Goal: Find specific page/section: Find specific page/section

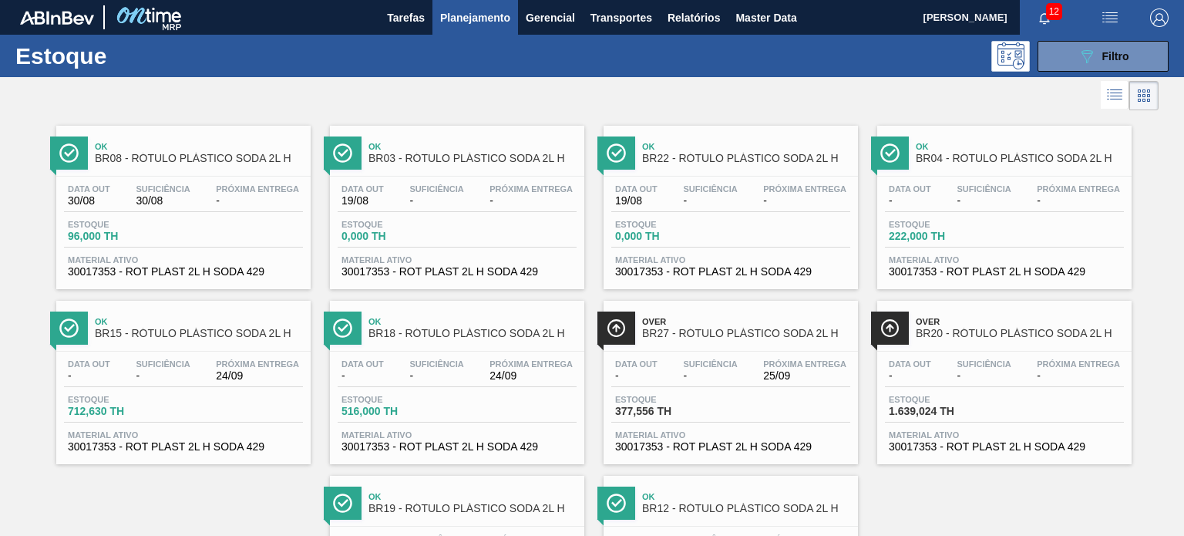
scroll to position [154, 0]
click at [1058, 64] on button "089F7B8B-B2A5-4AFE-B5C0-19BA573D28AC Filtro" at bounding box center [1102, 56] width 131 height 31
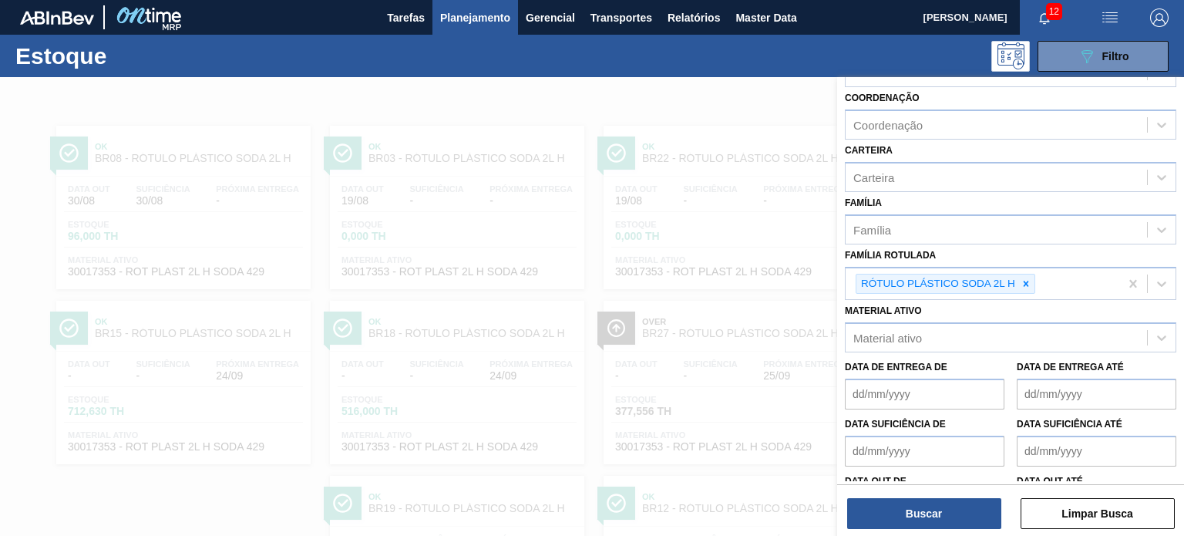
click at [747, 203] on div at bounding box center [592, 345] width 1184 height 536
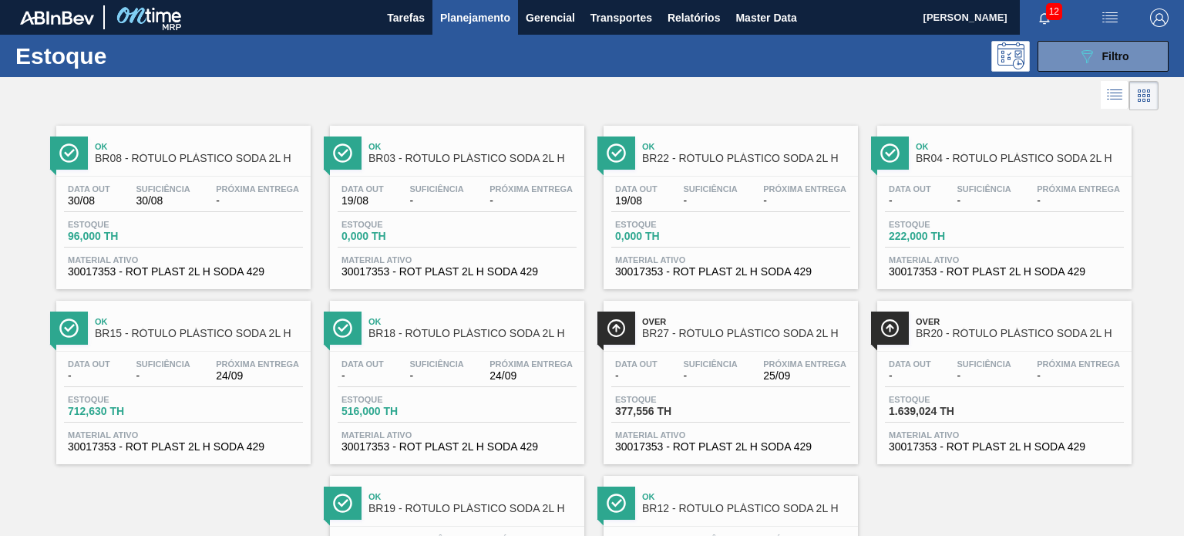
click at [1060, 71] on div "Estoque 089F7B8B-B2A5-4AFE-B5C0-19BA573D28AC Filtro" at bounding box center [592, 56] width 1184 height 42
click at [1060, 69] on button "089F7B8B-B2A5-4AFE-B5C0-19BA573D28AC Filtro" at bounding box center [1102, 56] width 131 height 31
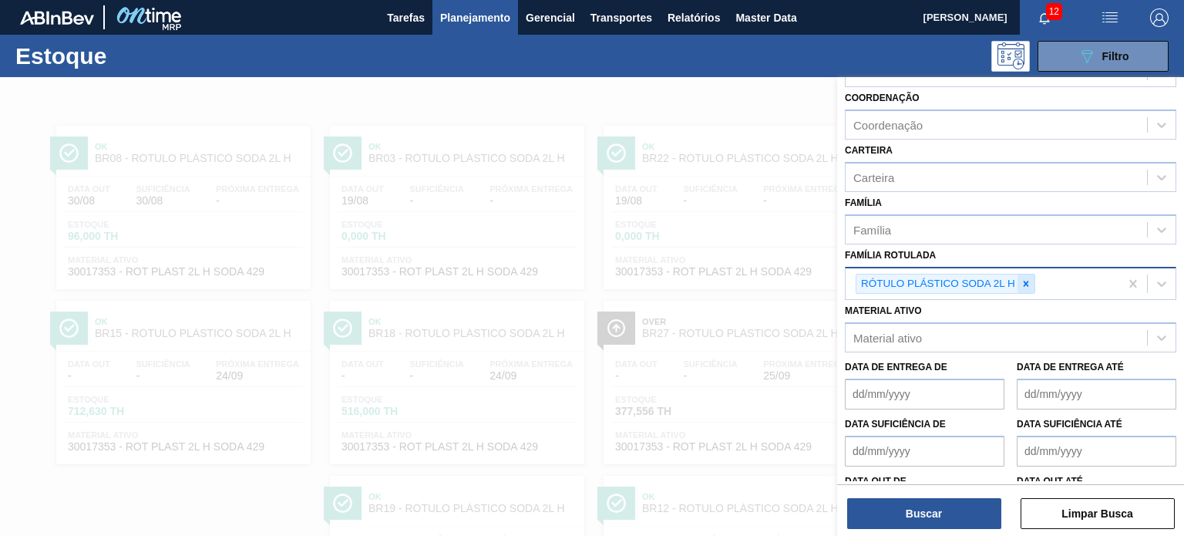
click at [1024, 281] on icon at bounding box center [1026, 283] width 5 height 5
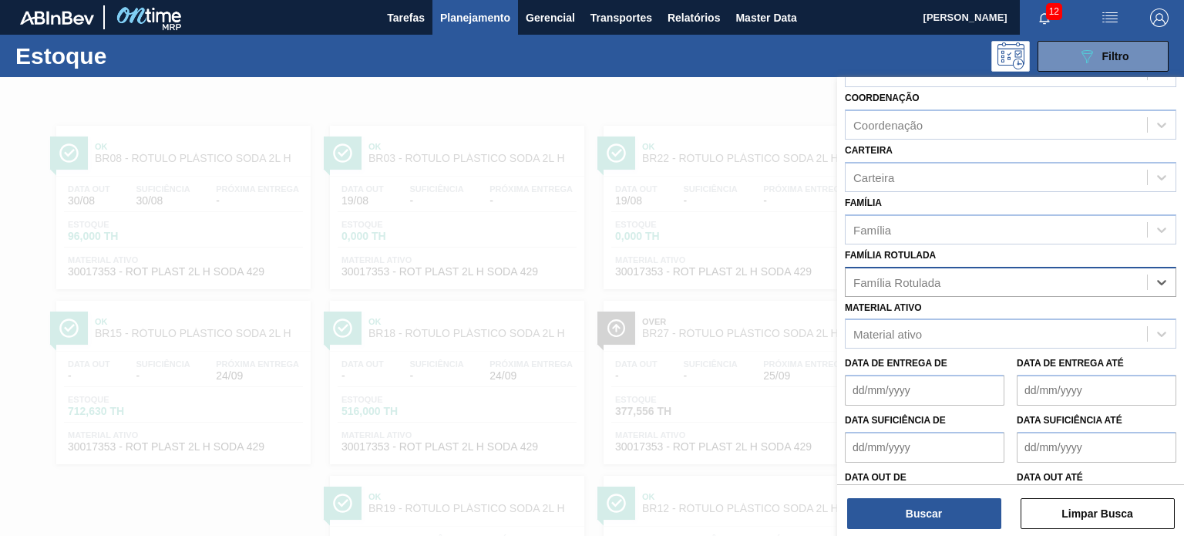
scroll to position [0, 0]
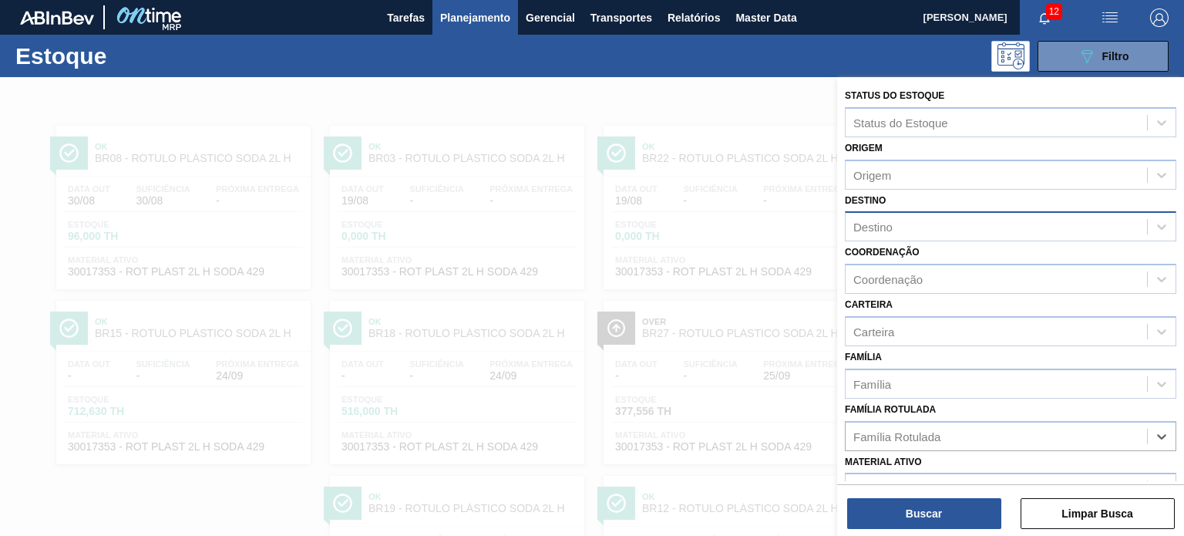
click at [909, 218] on div "Destino" at bounding box center [995, 227] width 301 height 22
type input "cama"
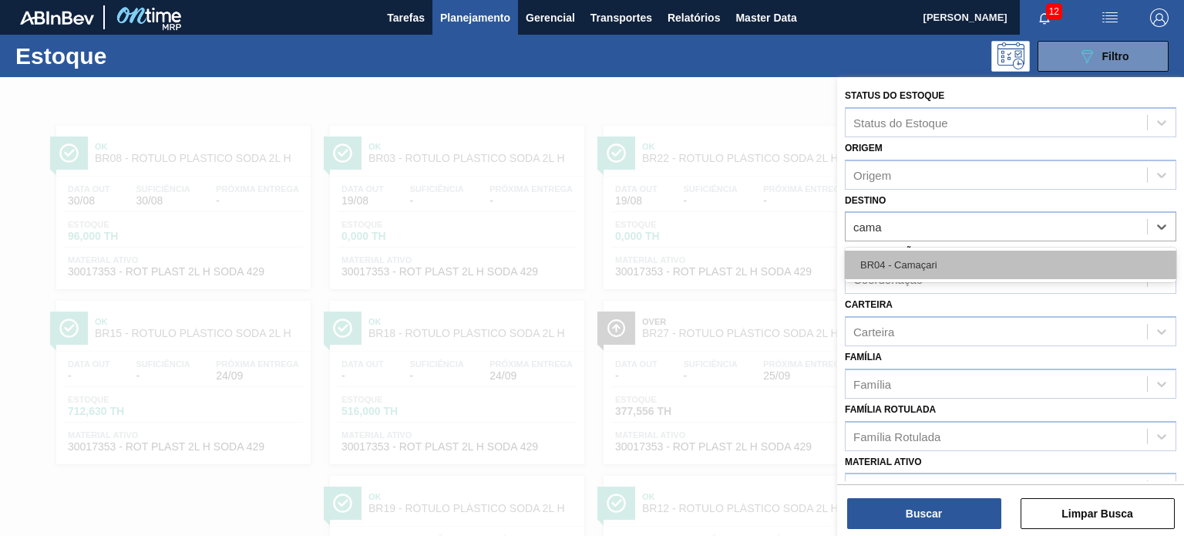
click at [919, 258] on div "BR04 - Camaçari" at bounding box center [1010, 264] width 331 height 29
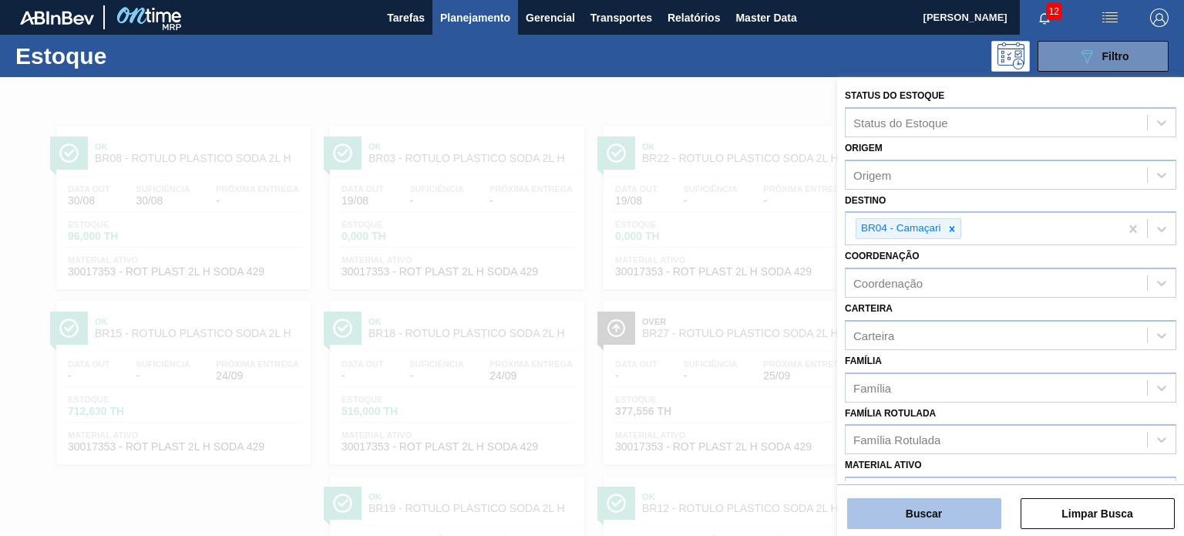
click at [952, 513] on button "Buscar" at bounding box center [924, 513] width 154 height 31
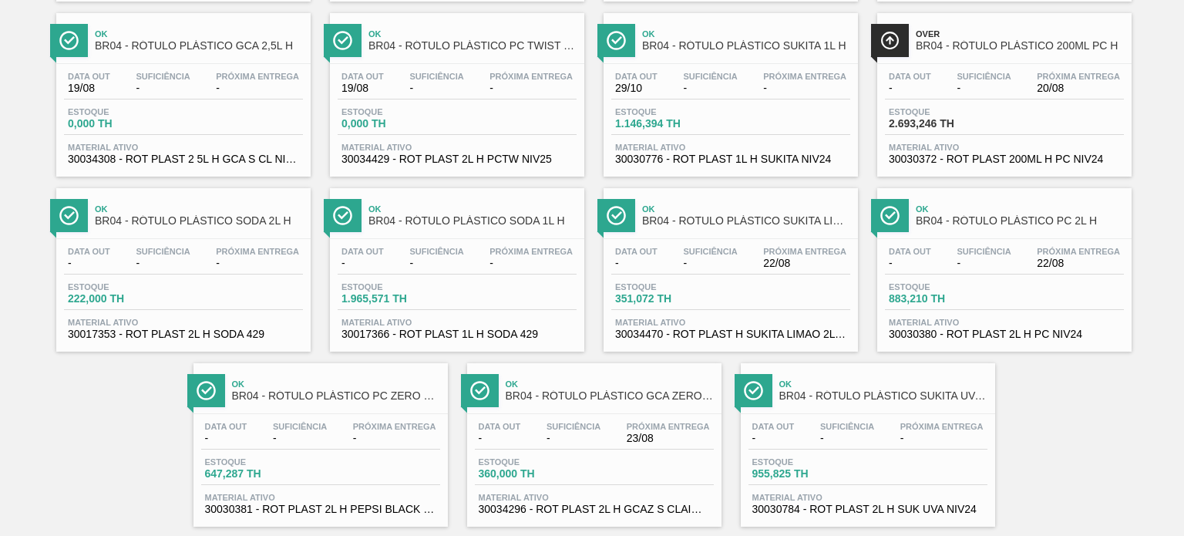
scroll to position [489, 0]
